Goal: Task Accomplishment & Management: Manage account settings

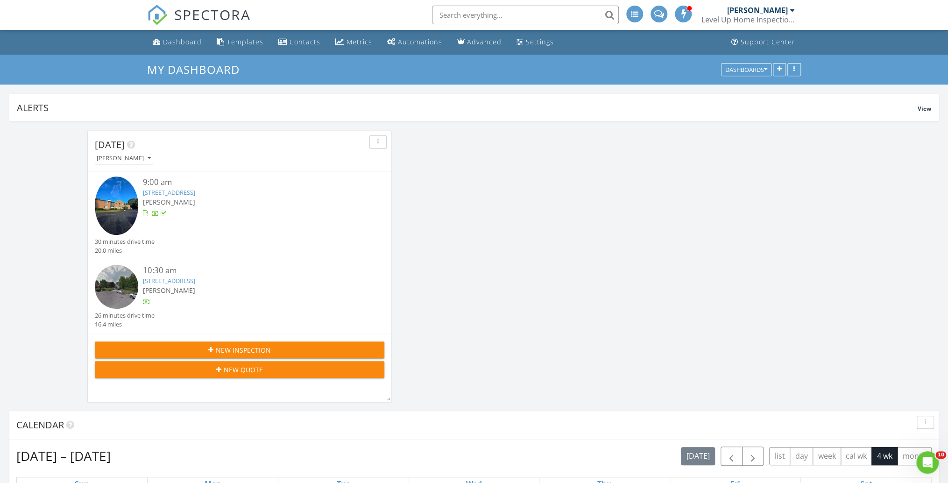
click at [195, 279] on link "8372 Heritage Dr, Cincinnati, OH 45249" at bounding box center [169, 281] width 52 height 8
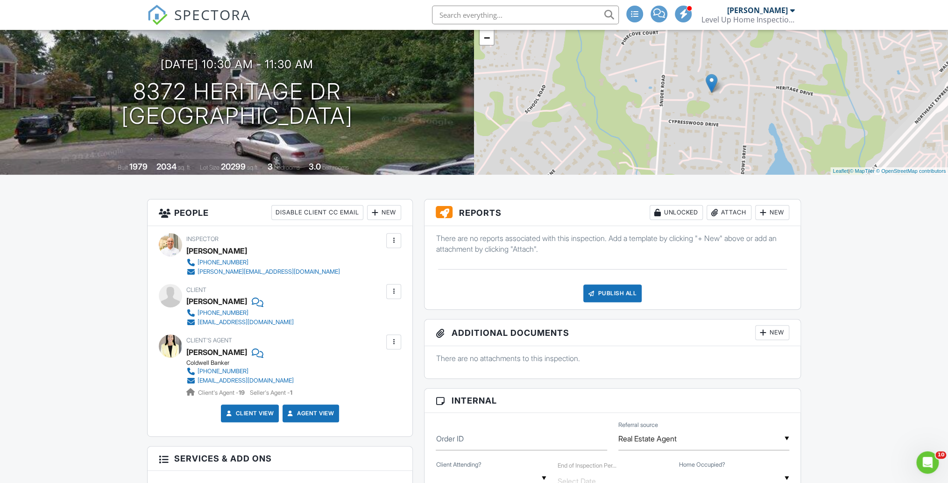
click at [726, 213] on div "Attach" at bounding box center [729, 212] width 45 height 15
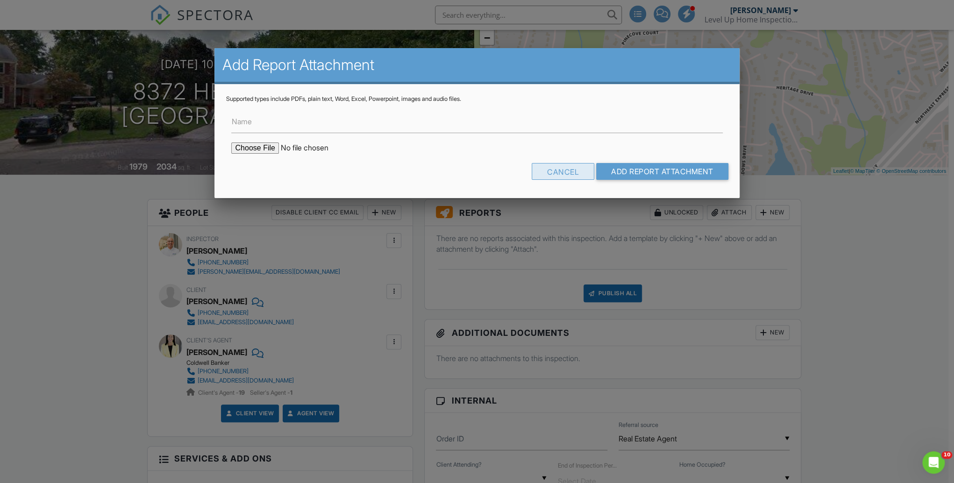
click at [572, 173] on div "Cancel" at bounding box center [563, 171] width 63 height 17
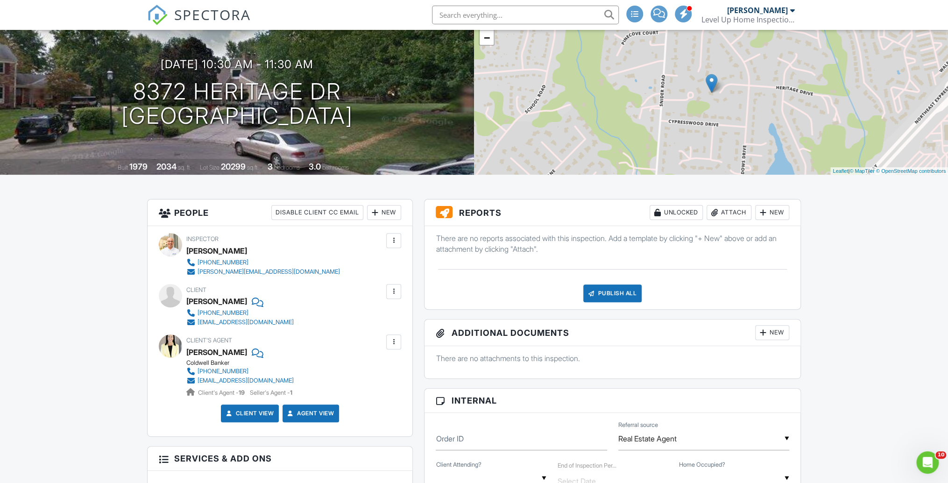
click at [774, 213] on div "New" at bounding box center [772, 212] width 34 height 15
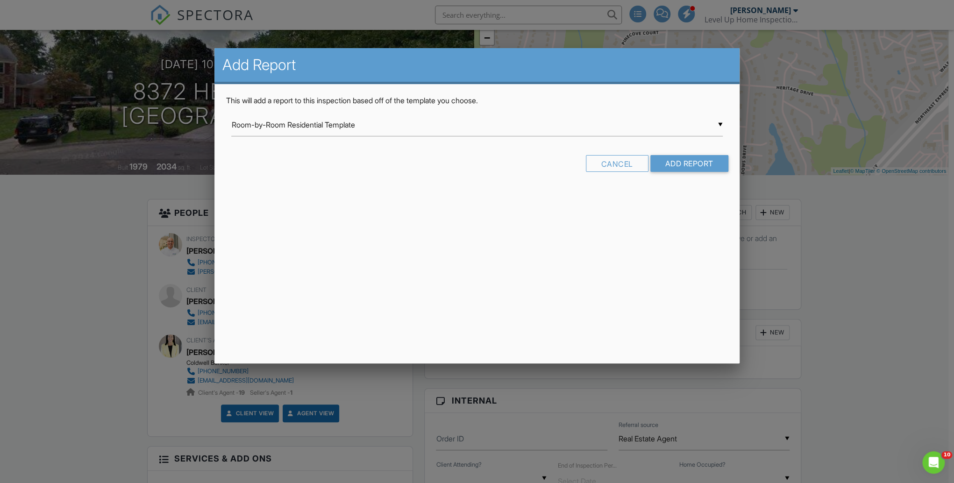
click at [313, 125] on div "▼ Room-by-Room Residential Template Room-by-Room Residential Template AVHI Temp…" at bounding box center [476, 125] width 491 height 23
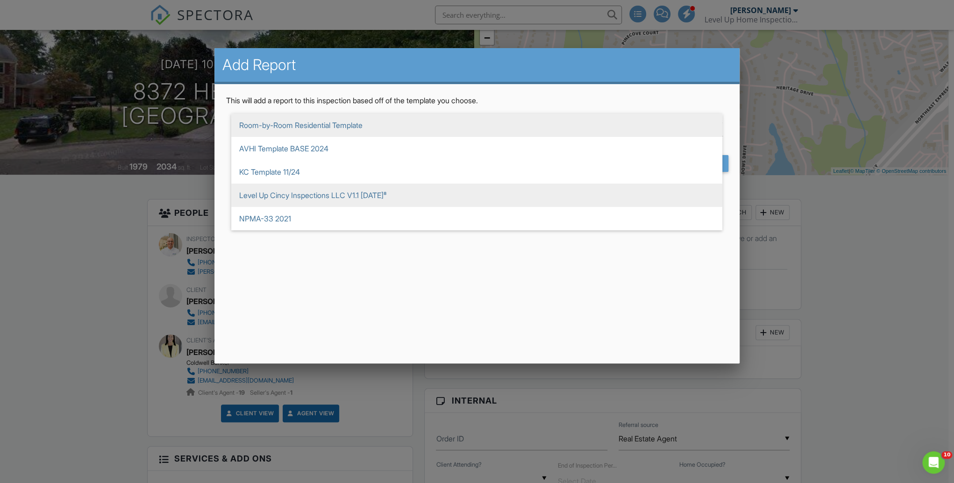
click at [307, 198] on span "Level Up Cincy Inspections LLC V1.1 [DATE]⁸" at bounding box center [476, 195] width 491 height 23
type input "Level Up Cincy Inspections LLC V1.1 [DATE]⁸"
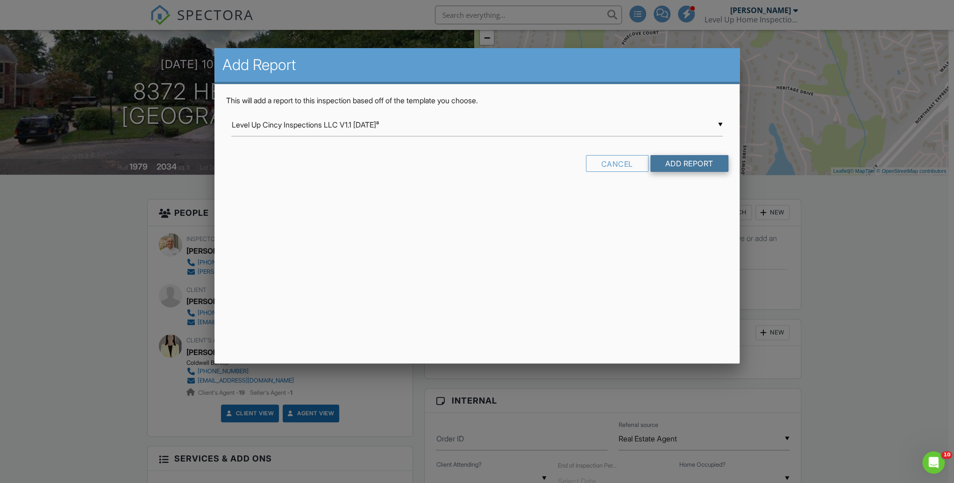
click at [669, 164] on input "Add Report" at bounding box center [689, 163] width 78 height 17
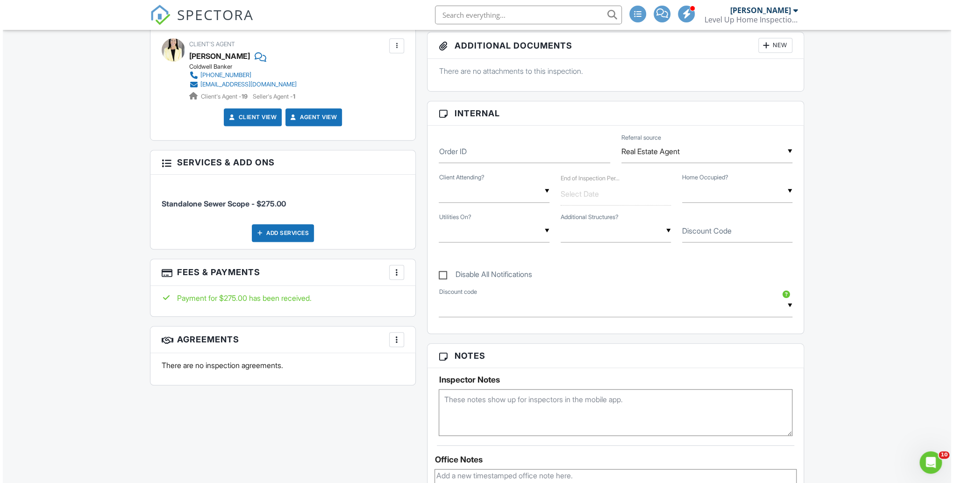
scroll to position [448, 0]
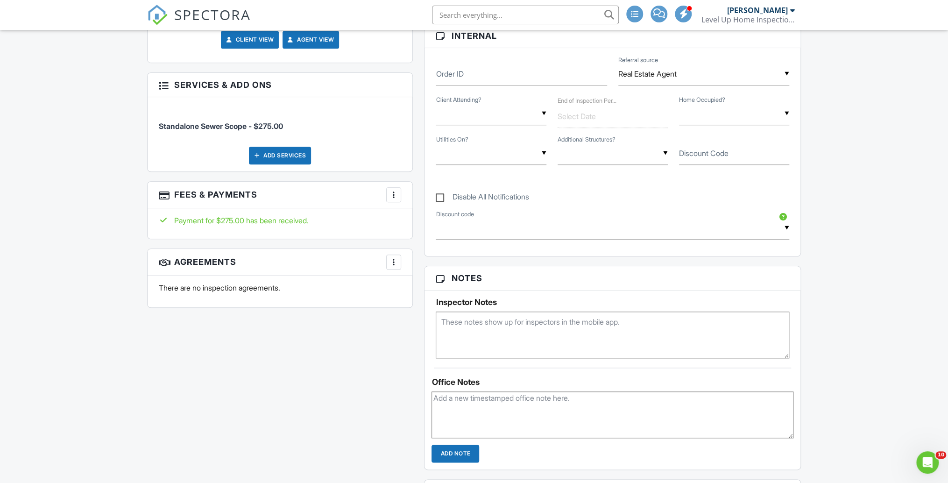
click at [386, 260] on div "More" at bounding box center [393, 262] width 15 height 15
click at [434, 292] on li "Add Agreement" at bounding box center [449, 290] width 115 height 23
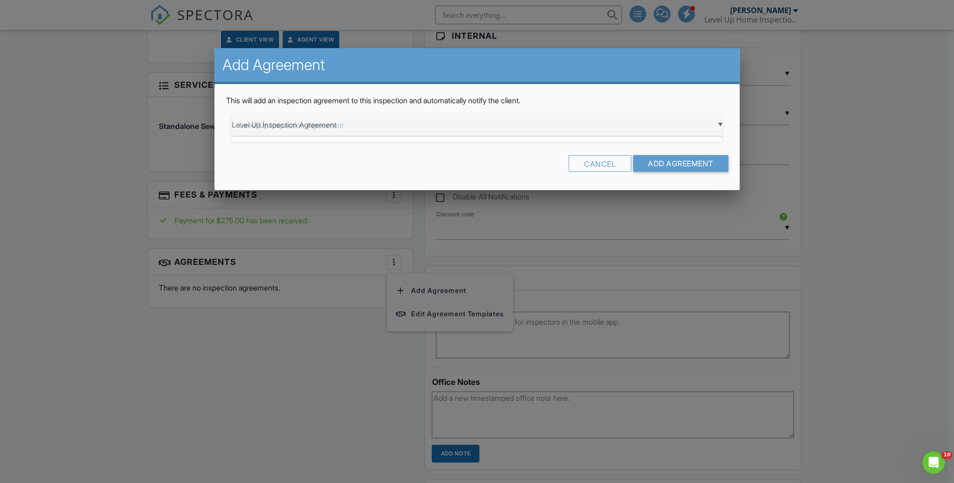
click at [301, 123] on div "▼ Level Up Inspection Agreement Level Up Inspection Agreement Sewer Scope Inspe…" at bounding box center [476, 125] width 491 height 23
click at [304, 149] on span "Sewer Scope Inspection Addendum" at bounding box center [476, 148] width 491 height 23
click at [372, 127] on div "▼ Sewer Scope Inspection Addendum Level Up Inspection Agreement Sewer Scope Ins…" at bounding box center [476, 125] width 491 height 23
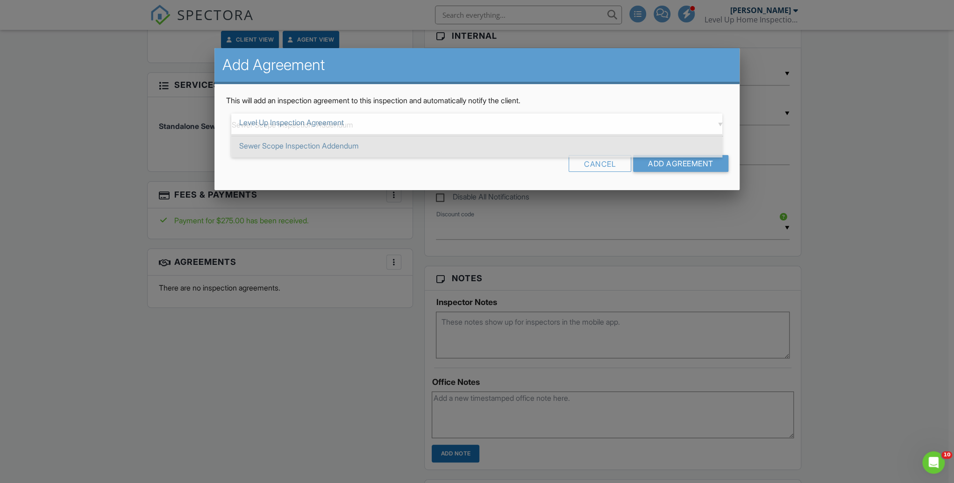
scroll to position [0, 0]
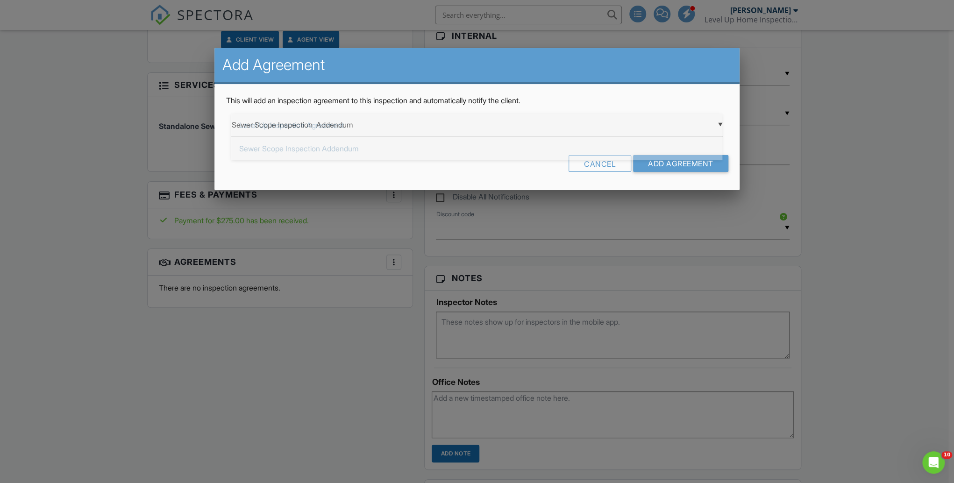
click at [323, 124] on span "Level Up Inspection Agreement" at bounding box center [476, 125] width 491 height 23
type input "Level Up Inspection Agreement"
click at [657, 163] on input "Add Agreement" at bounding box center [680, 163] width 95 height 17
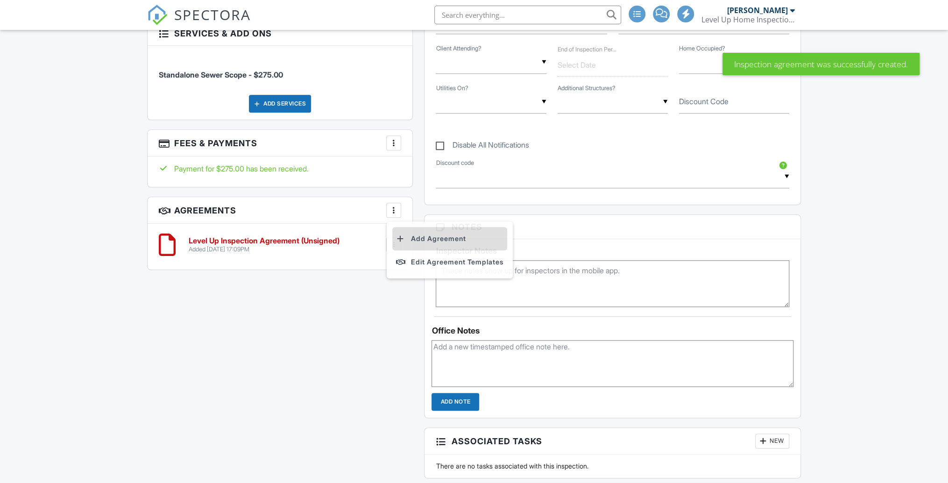
scroll to position [598, 0]
click at [429, 237] on li "Add Agreement" at bounding box center [449, 238] width 115 height 23
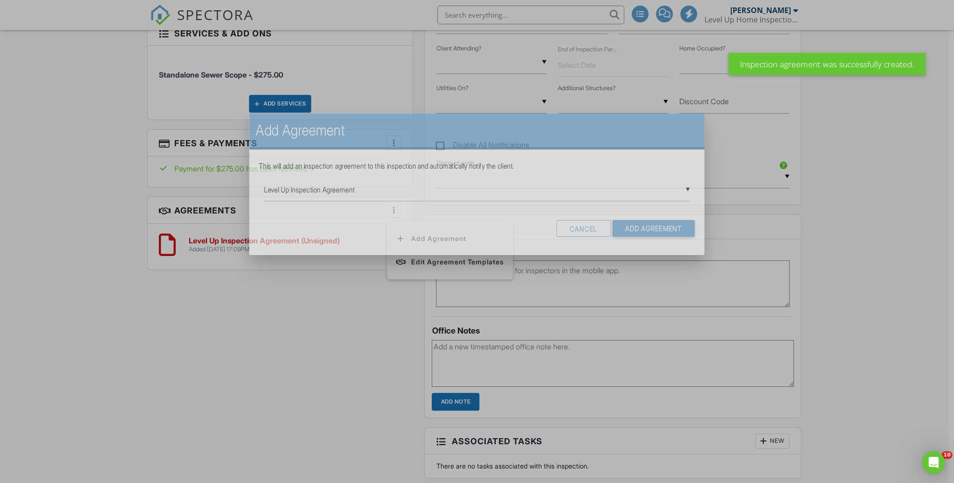
scroll to position [0, 0]
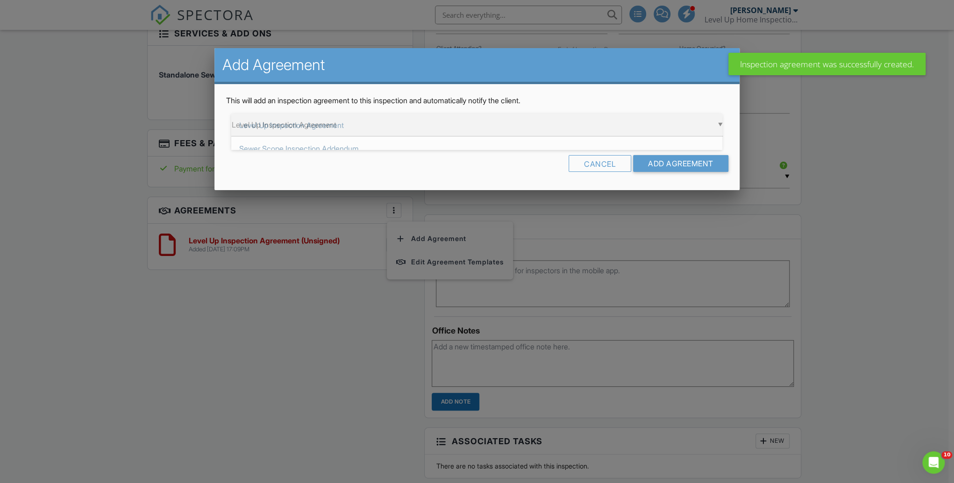
click at [300, 122] on div "▼ Level Up Inspection Agreement Level Up Inspection Agreement Sewer Scope Inspe…" at bounding box center [476, 125] width 491 height 23
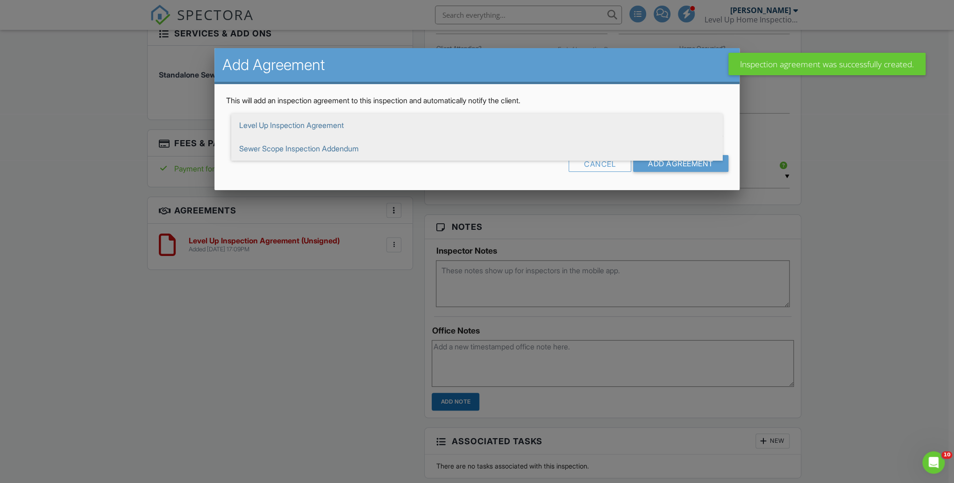
click at [297, 146] on span "Sewer Scope Inspection Addendum" at bounding box center [476, 148] width 491 height 23
type input "Sewer Scope Inspection Addendum"
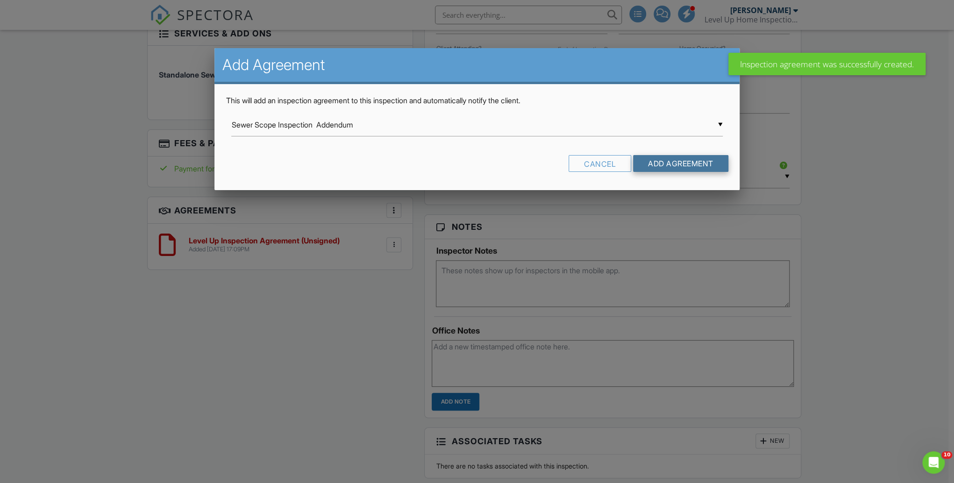
drag, startPoint x: 657, startPoint y: 159, endPoint x: 647, endPoint y: 164, distance: 11.7
click at [656, 159] on input "Add Agreement" at bounding box center [680, 163] width 95 height 17
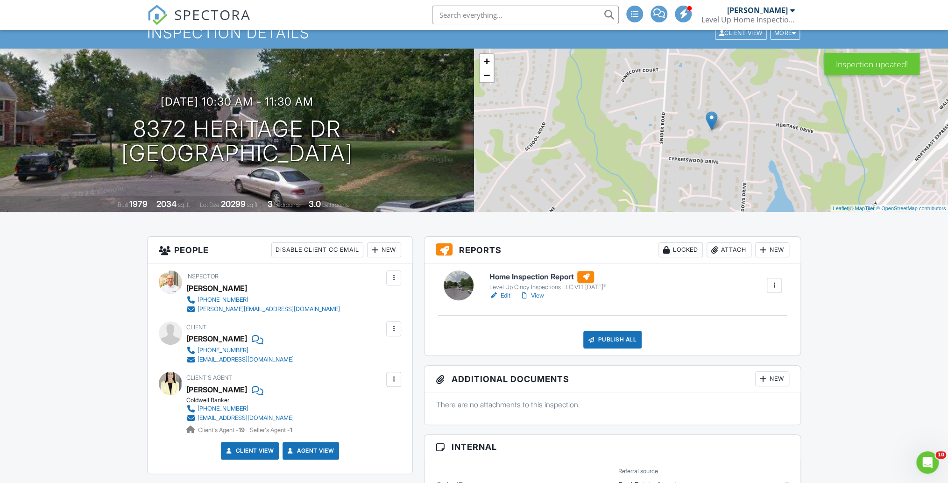
click at [508, 297] on link "Edit" at bounding box center [499, 295] width 21 height 9
